Goal: Information Seeking & Learning: Learn about a topic

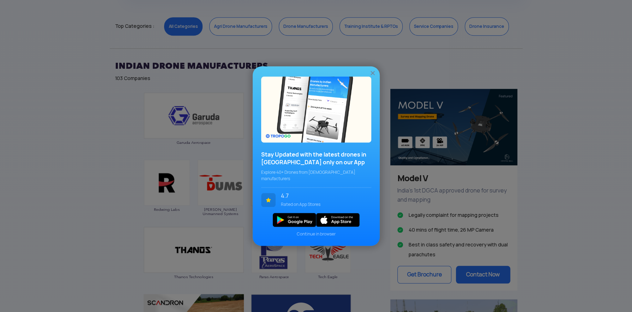
scroll to position [388, 0]
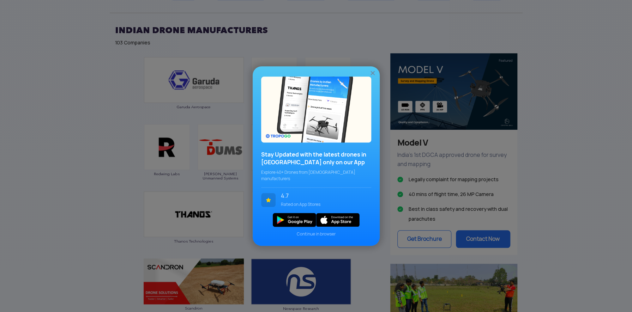
drag, startPoint x: 371, startPoint y: 76, endPoint x: 367, endPoint y: 78, distance: 3.9
click at [370, 76] on img at bounding box center [372, 73] width 7 height 7
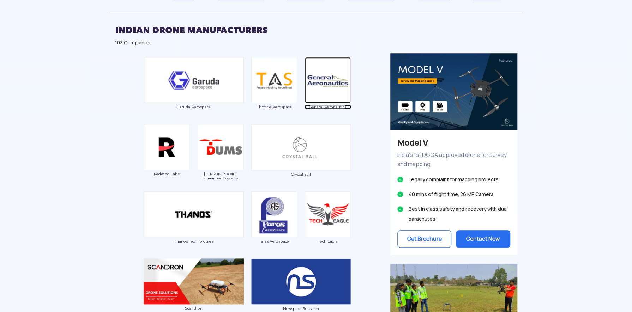
click at [327, 82] on img at bounding box center [328, 80] width 46 height 46
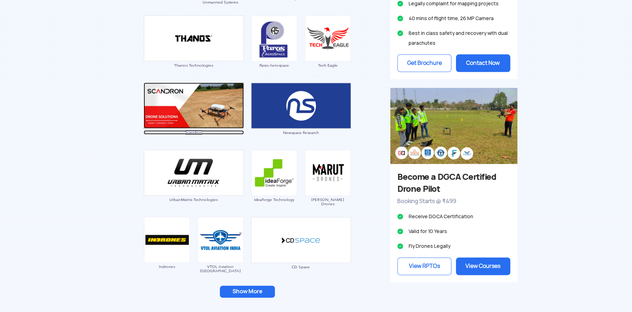
click at [202, 107] on img at bounding box center [194, 106] width 100 height 46
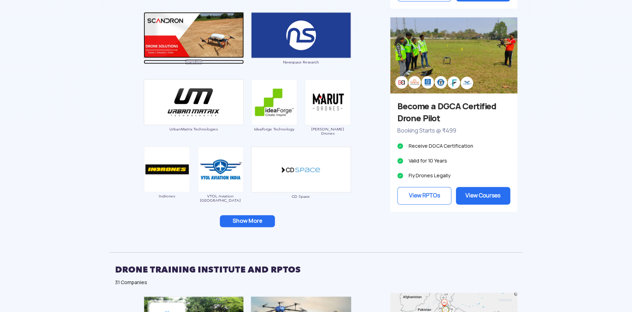
scroll to position [529, 0]
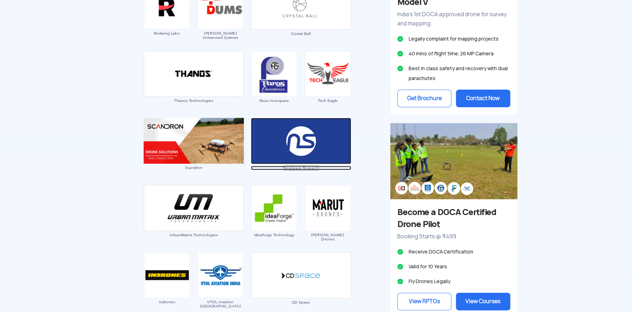
click at [300, 137] on img at bounding box center [301, 141] width 100 height 46
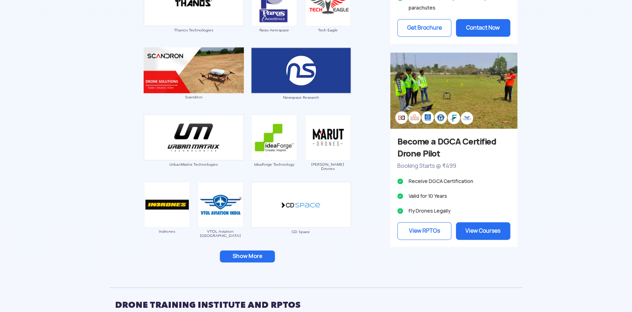
click at [265, 256] on button "Show More" at bounding box center [247, 257] width 55 height 12
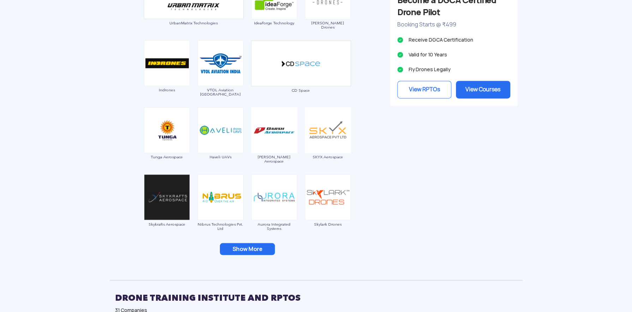
scroll to position [777, 0]
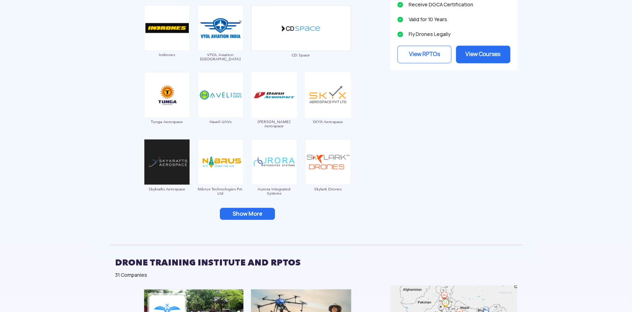
click at [250, 214] on button "Show More" at bounding box center [247, 214] width 55 height 12
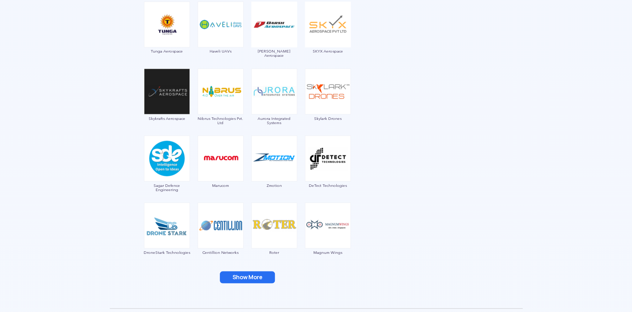
scroll to position [812, 0]
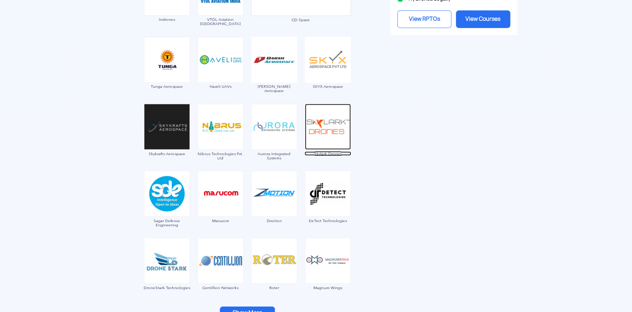
click at [317, 122] on img at bounding box center [328, 127] width 46 height 46
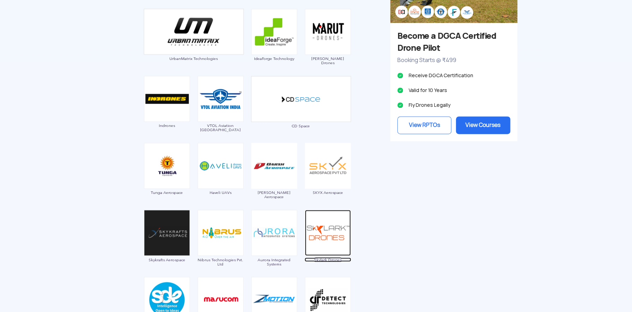
scroll to position [600, 0]
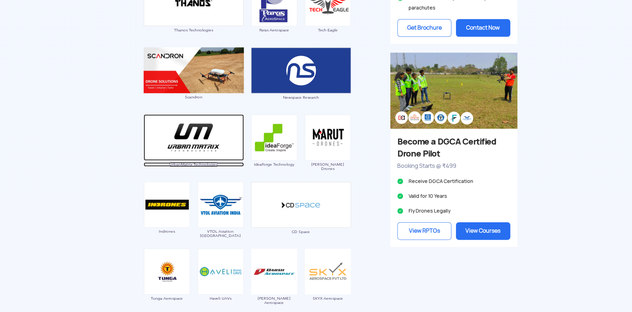
click at [196, 142] on img at bounding box center [194, 137] width 100 height 46
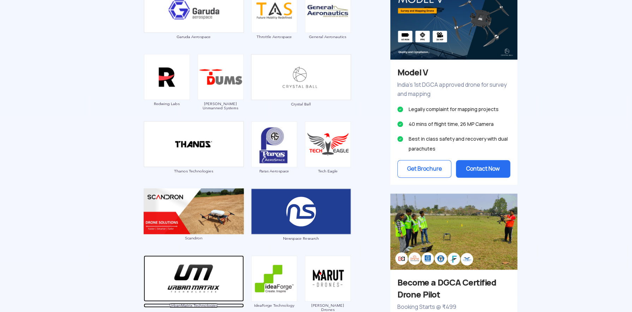
scroll to position [388, 0]
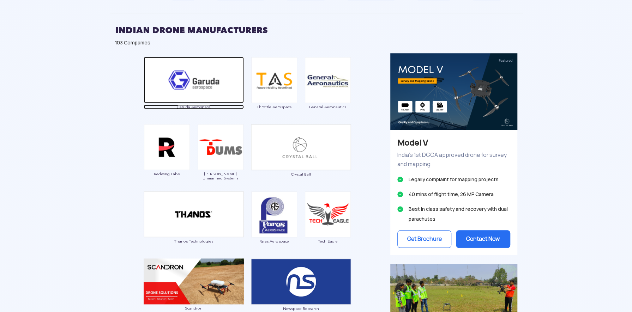
click at [196, 85] on img at bounding box center [194, 80] width 100 height 46
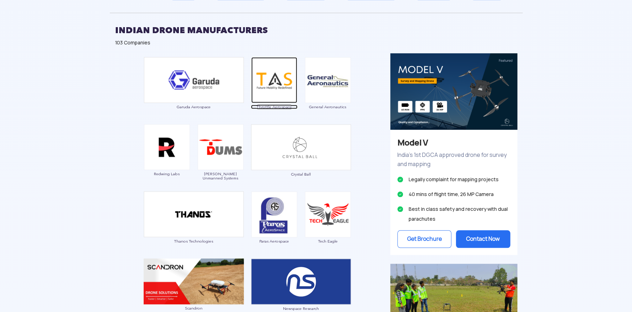
click at [267, 85] on img at bounding box center [274, 80] width 46 height 46
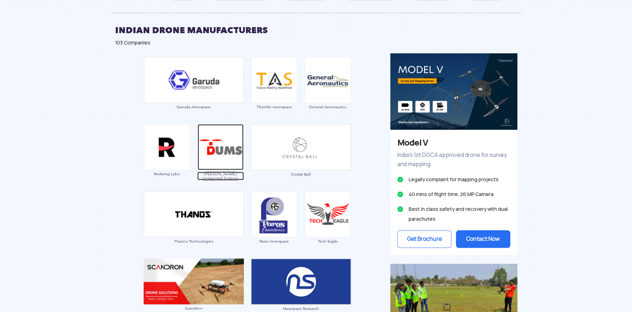
click at [229, 140] on img at bounding box center [221, 147] width 46 height 46
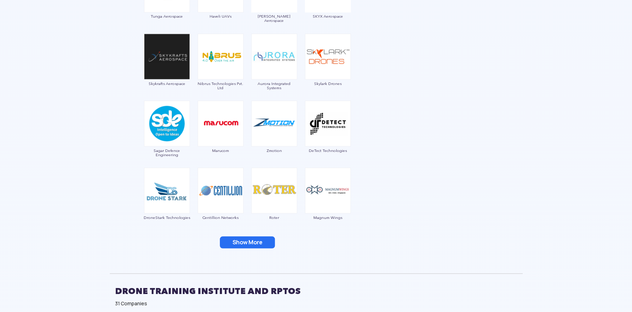
scroll to position [917, 0]
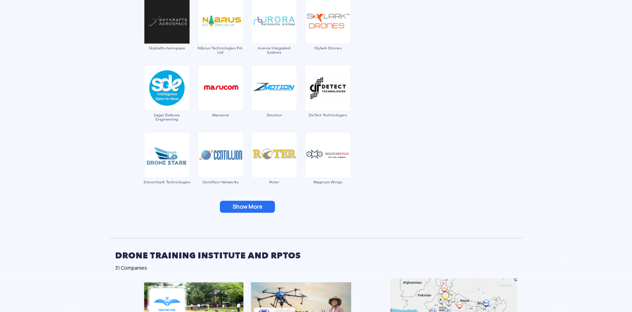
click at [262, 205] on button "Show More" at bounding box center [247, 207] width 55 height 12
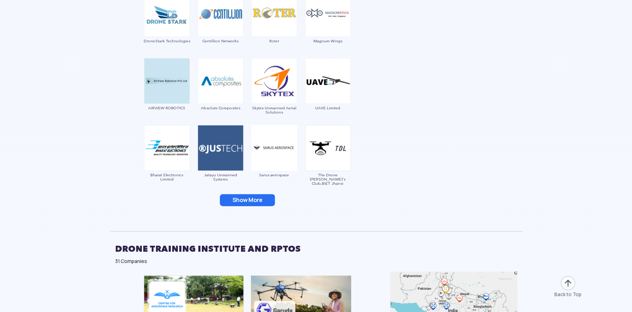
scroll to position [1094, 0]
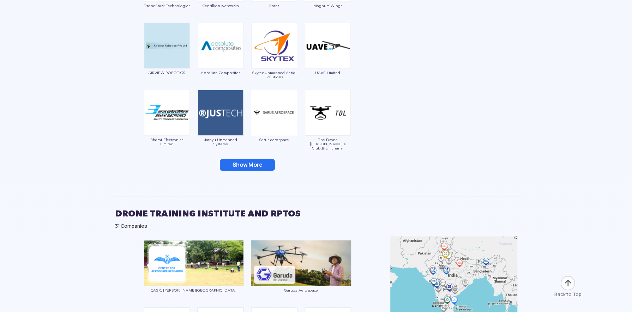
click at [252, 167] on button "Show More" at bounding box center [247, 165] width 55 height 12
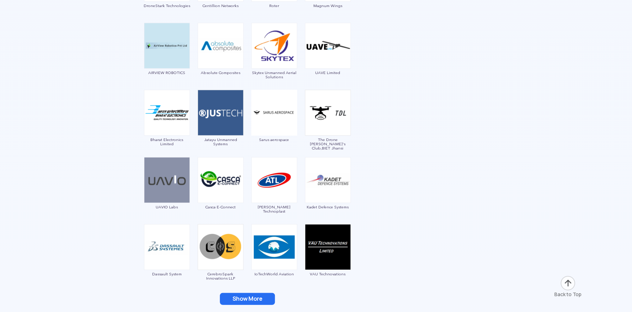
scroll to position [1200, 0]
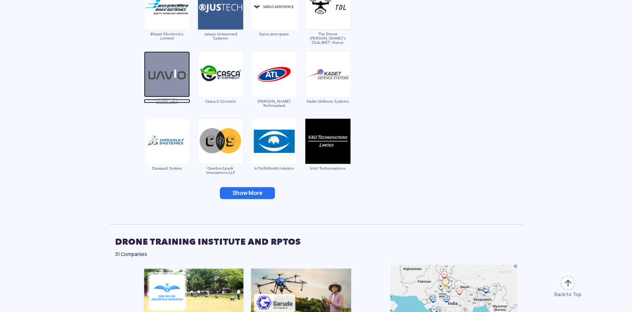
click at [159, 82] on img at bounding box center [167, 75] width 46 height 46
